Goal: Obtain resource: Download file/media

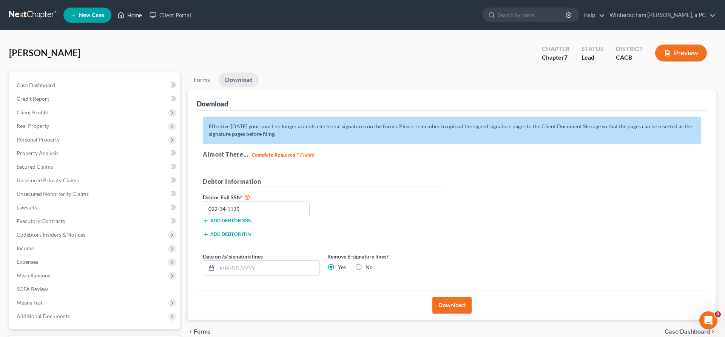
click at [114, 12] on link "Home" at bounding box center [130, 15] width 32 height 14
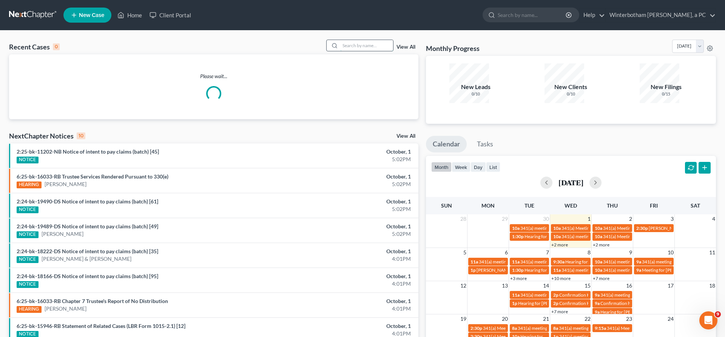
click at [371, 40] on input "search" at bounding box center [366, 45] width 53 height 11
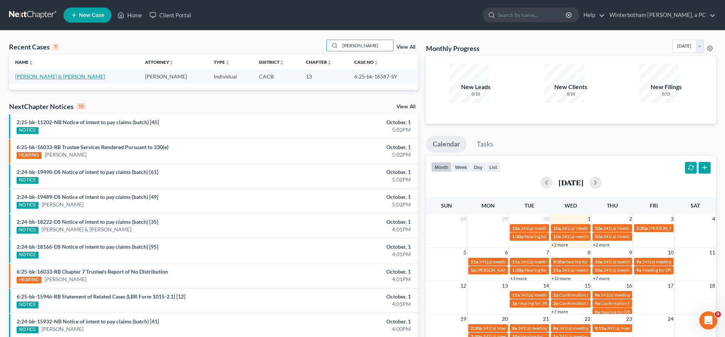
type input "[PERSON_NAME]"
click at [36, 73] on link "[PERSON_NAME] & [PERSON_NAME]" at bounding box center [60, 76] width 90 height 6
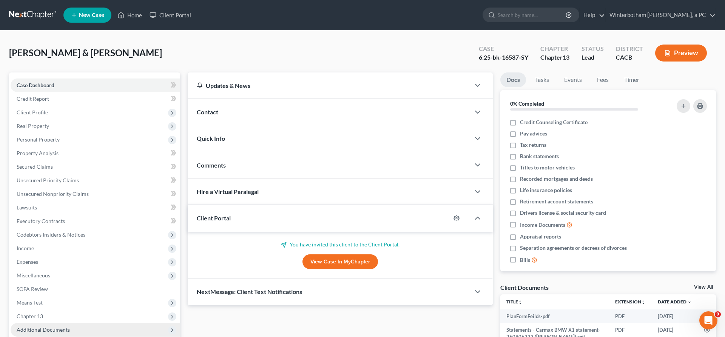
click at [34, 327] on span "Additional Documents" at bounding box center [43, 330] width 53 height 6
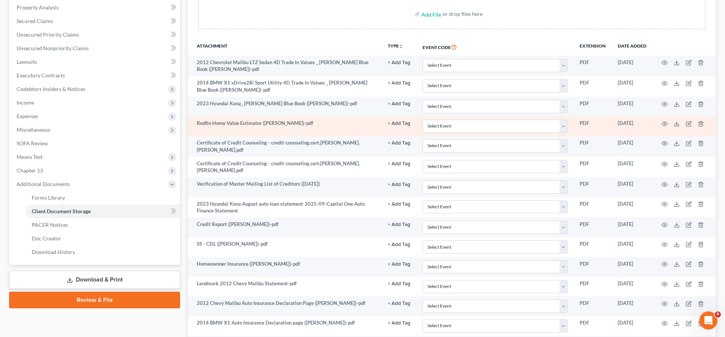
scroll to position [159, 0]
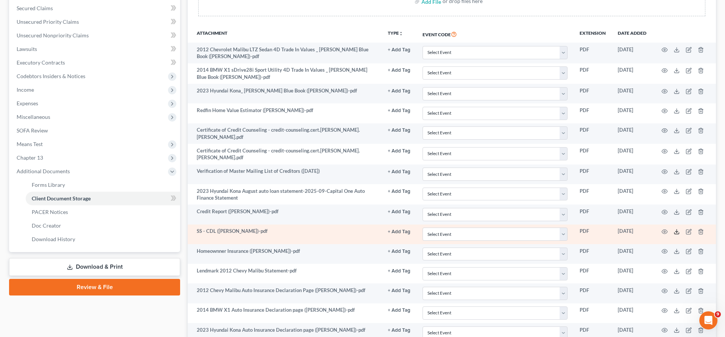
click at [680, 229] on icon at bounding box center [677, 232] width 6 height 6
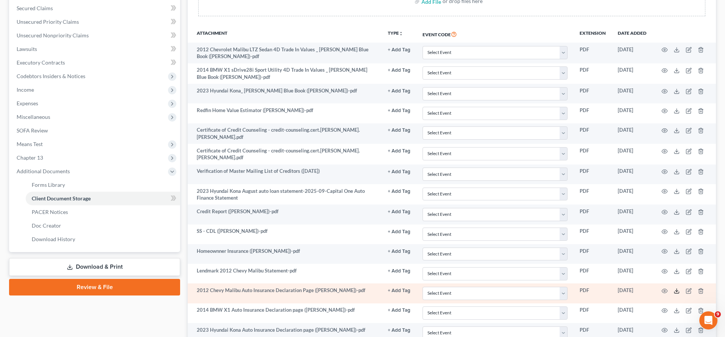
click at [680, 288] on icon at bounding box center [677, 291] width 6 height 6
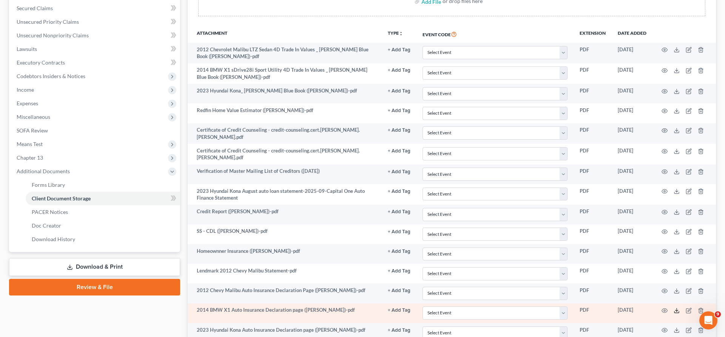
click at [680, 308] on icon at bounding box center [677, 311] width 6 height 6
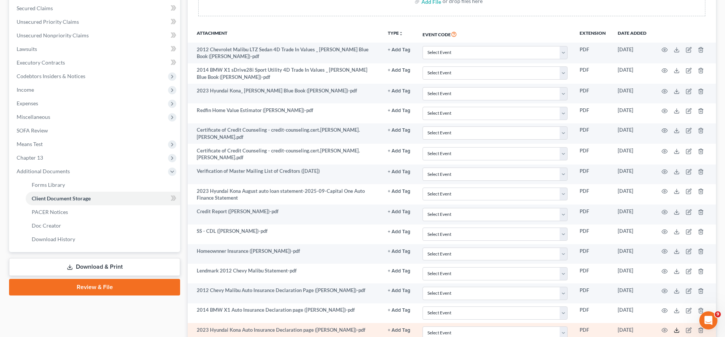
click at [680, 327] on icon at bounding box center [677, 330] width 6 height 6
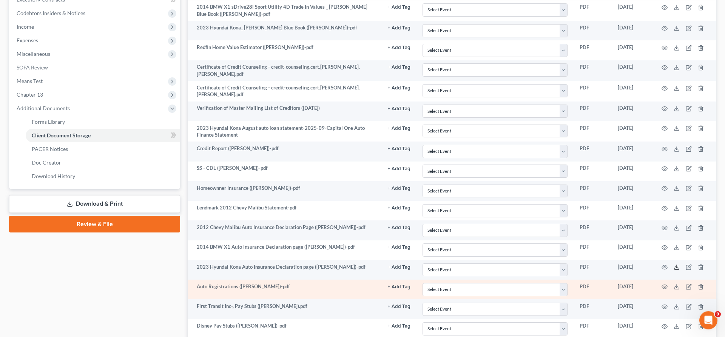
scroll to position [222, 0]
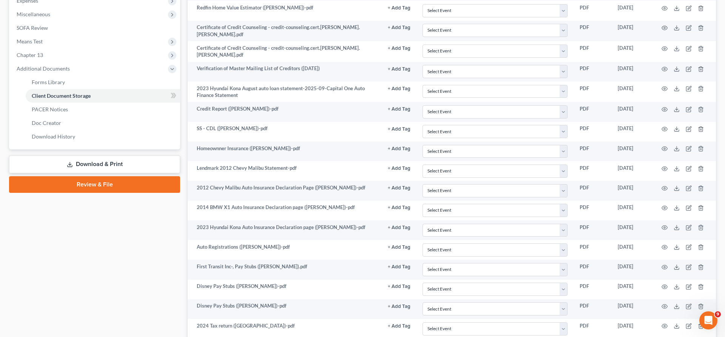
scroll to position [254, 0]
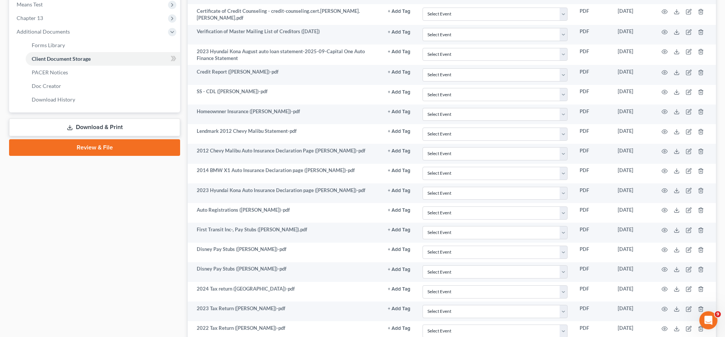
scroll to position [349, 0]
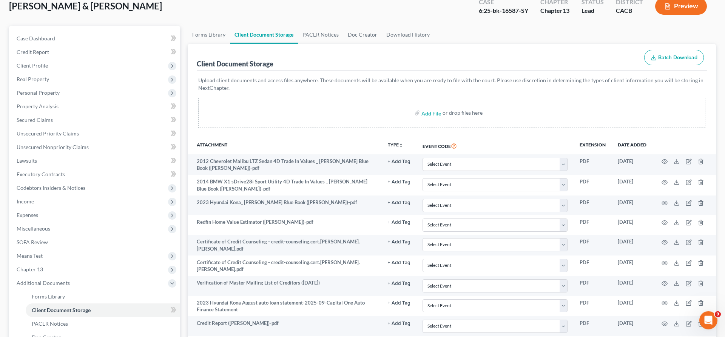
scroll to position [0, 0]
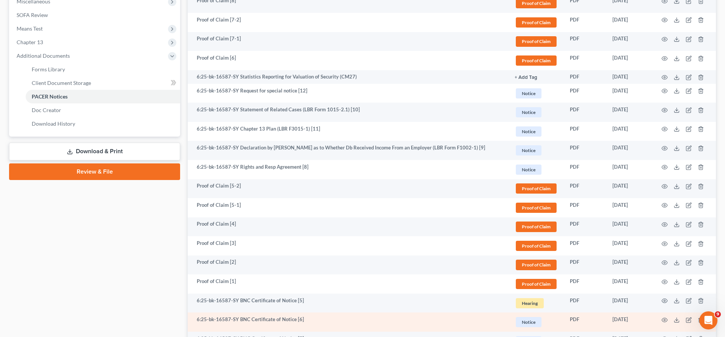
scroll to position [242, 0]
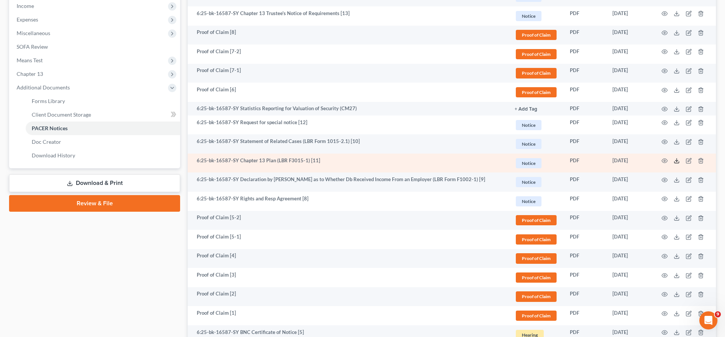
click at [677, 159] on line at bounding box center [677, 160] width 0 height 3
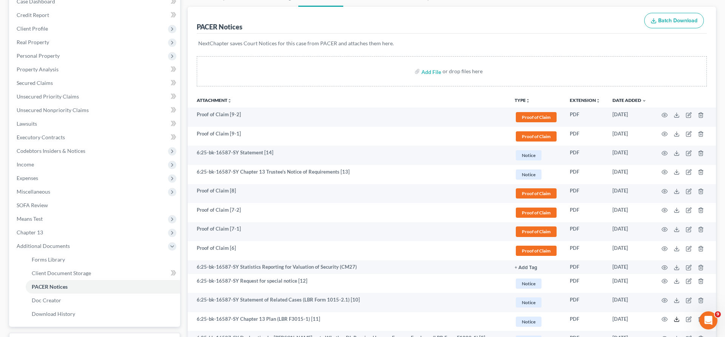
scroll to position [52, 0]
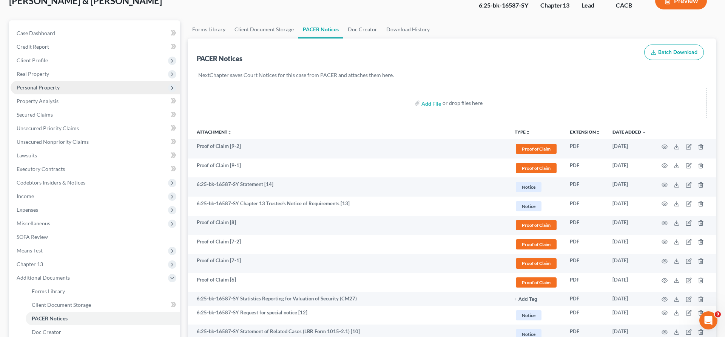
click at [69, 81] on span "Personal Property" at bounding box center [96, 88] width 170 height 14
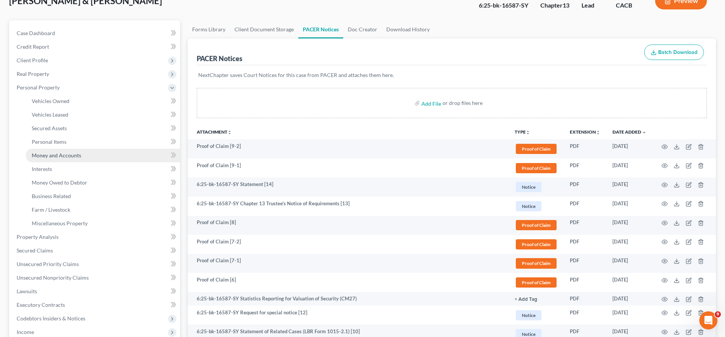
click at [68, 149] on link "Money and Accounts" at bounding box center [103, 156] width 154 height 14
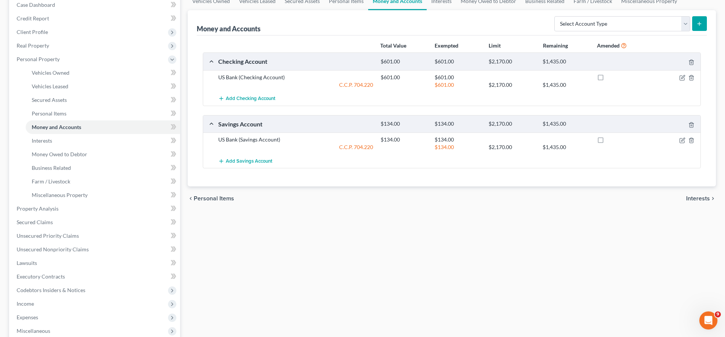
scroll to position [81, 0]
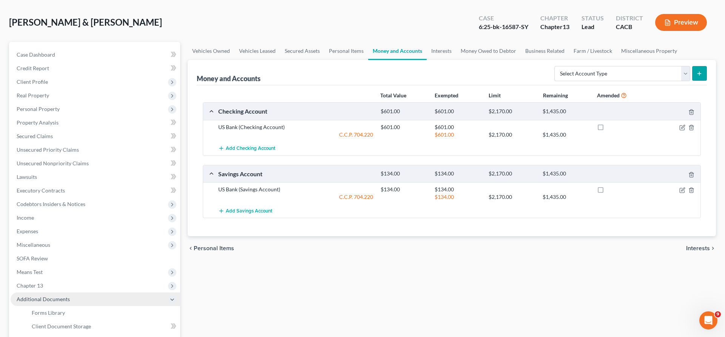
scroll to position [30, 0]
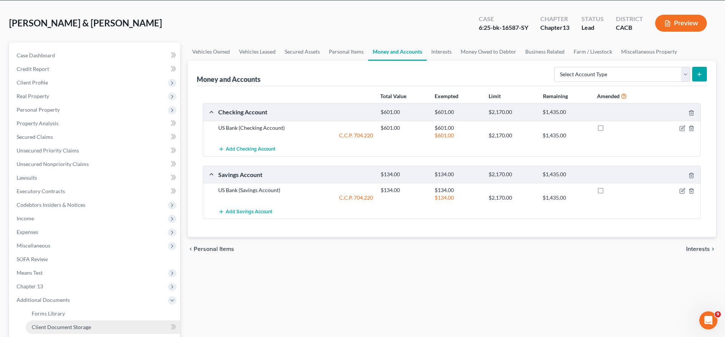
click at [60, 324] on span "Client Document Storage" at bounding box center [61, 327] width 59 height 6
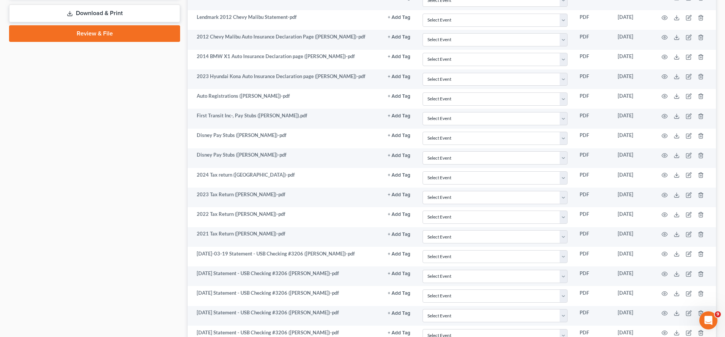
scroll to position [444, 0]
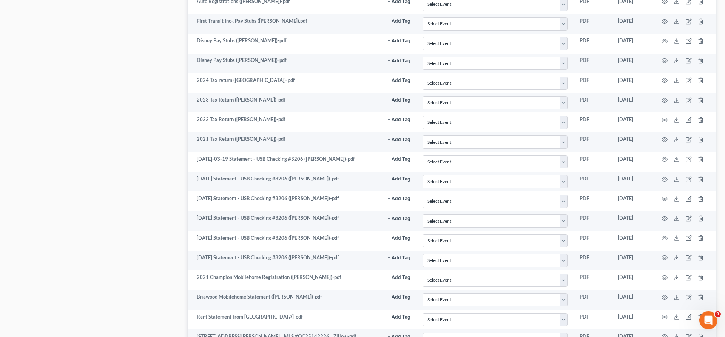
scroll to position [508, 0]
